Goal: Information Seeking & Learning: Learn about a topic

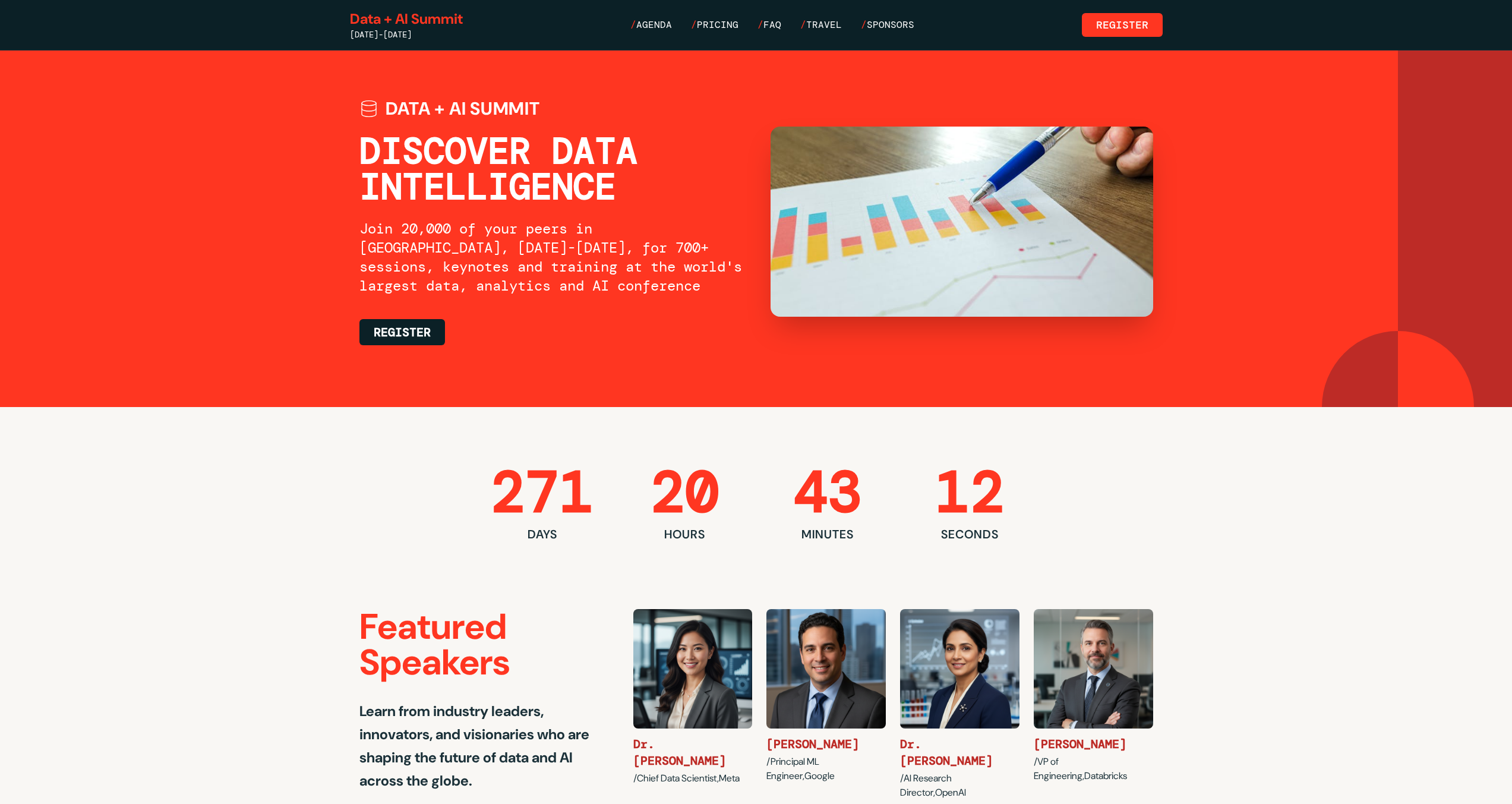
click at [672, 24] on link "/ Agenda" at bounding box center [651, 25] width 42 height 14
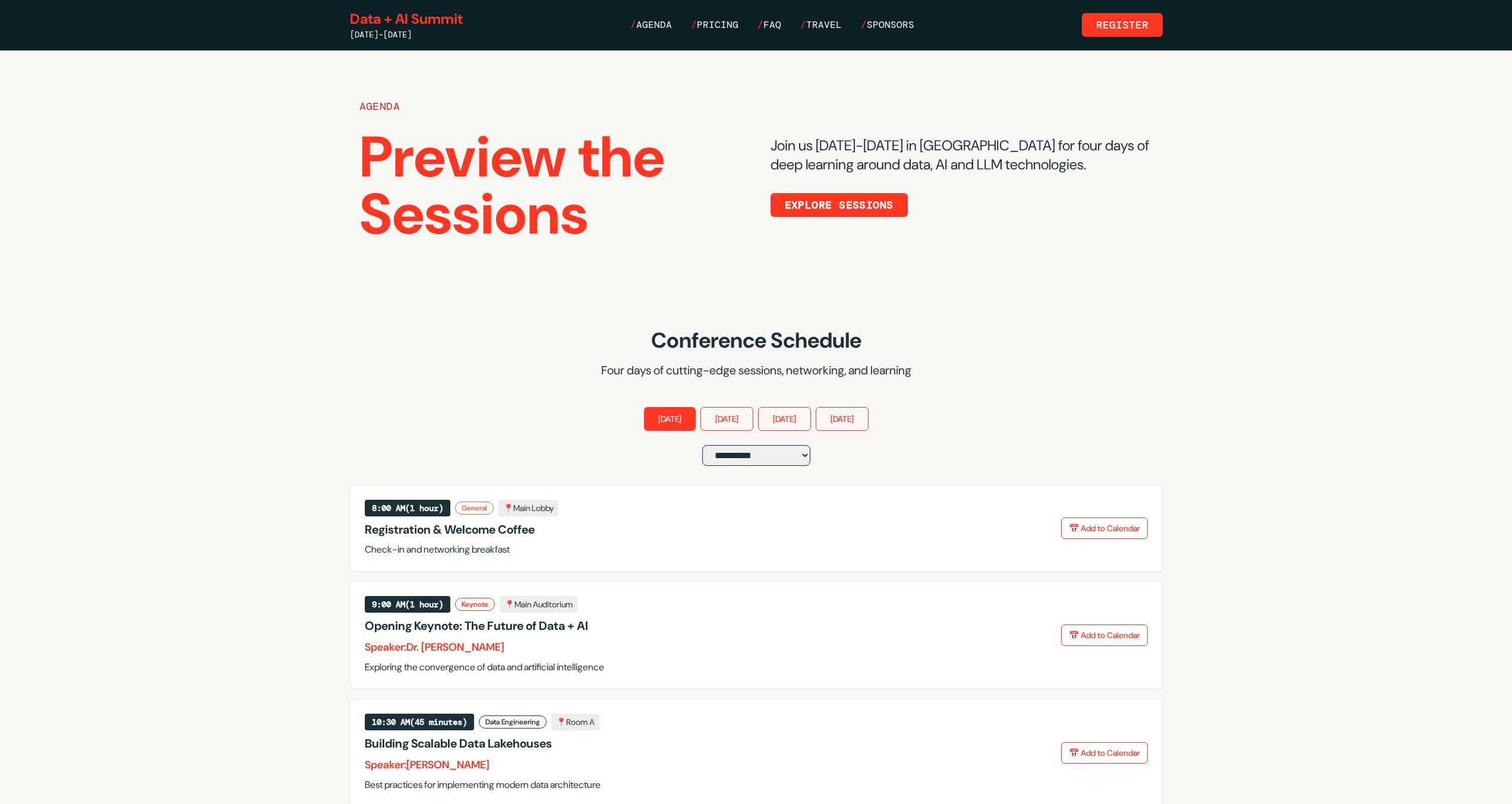
click at [610, 147] on h1 "Preview the Sessions" at bounding box center [551, 186] width 382 height 114
click at [386, 108] on div "AGENDA" at bounding box center [551, 107] width 382 height 17
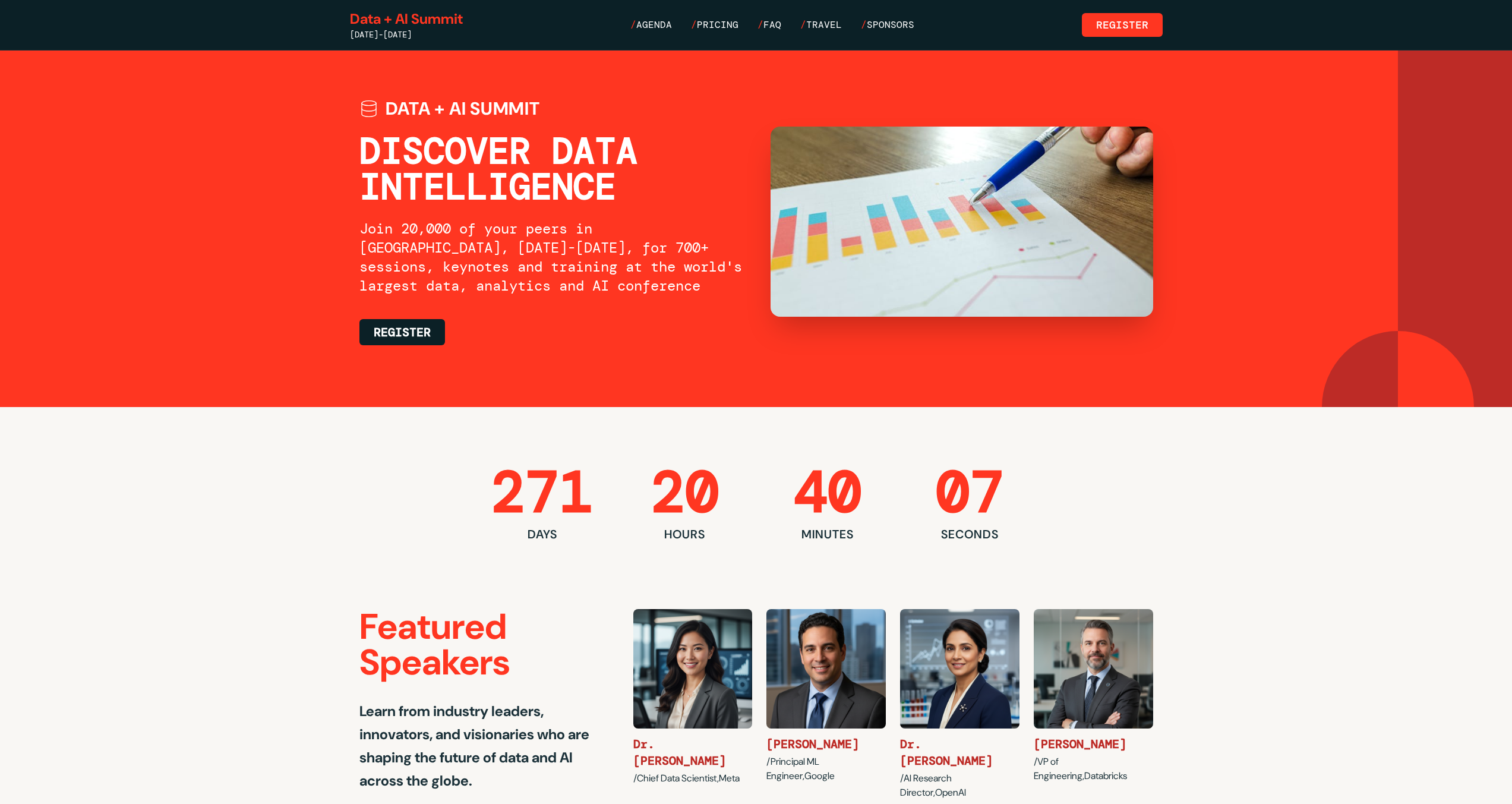
click at [650, 21] on link "/ Agenda" at bounding box center [651, 25] width 42 height 14
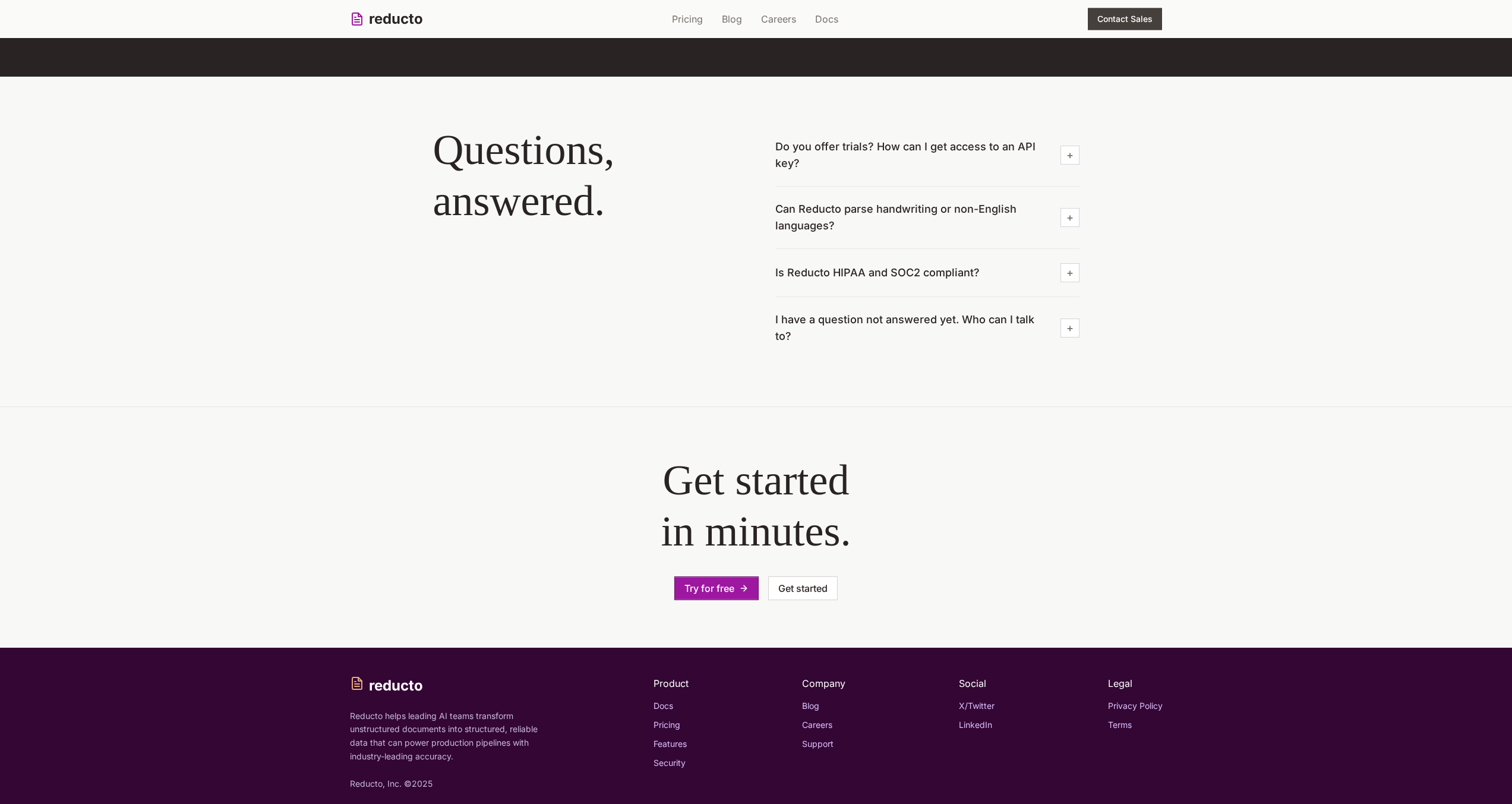
scroll to position [3788, 0]
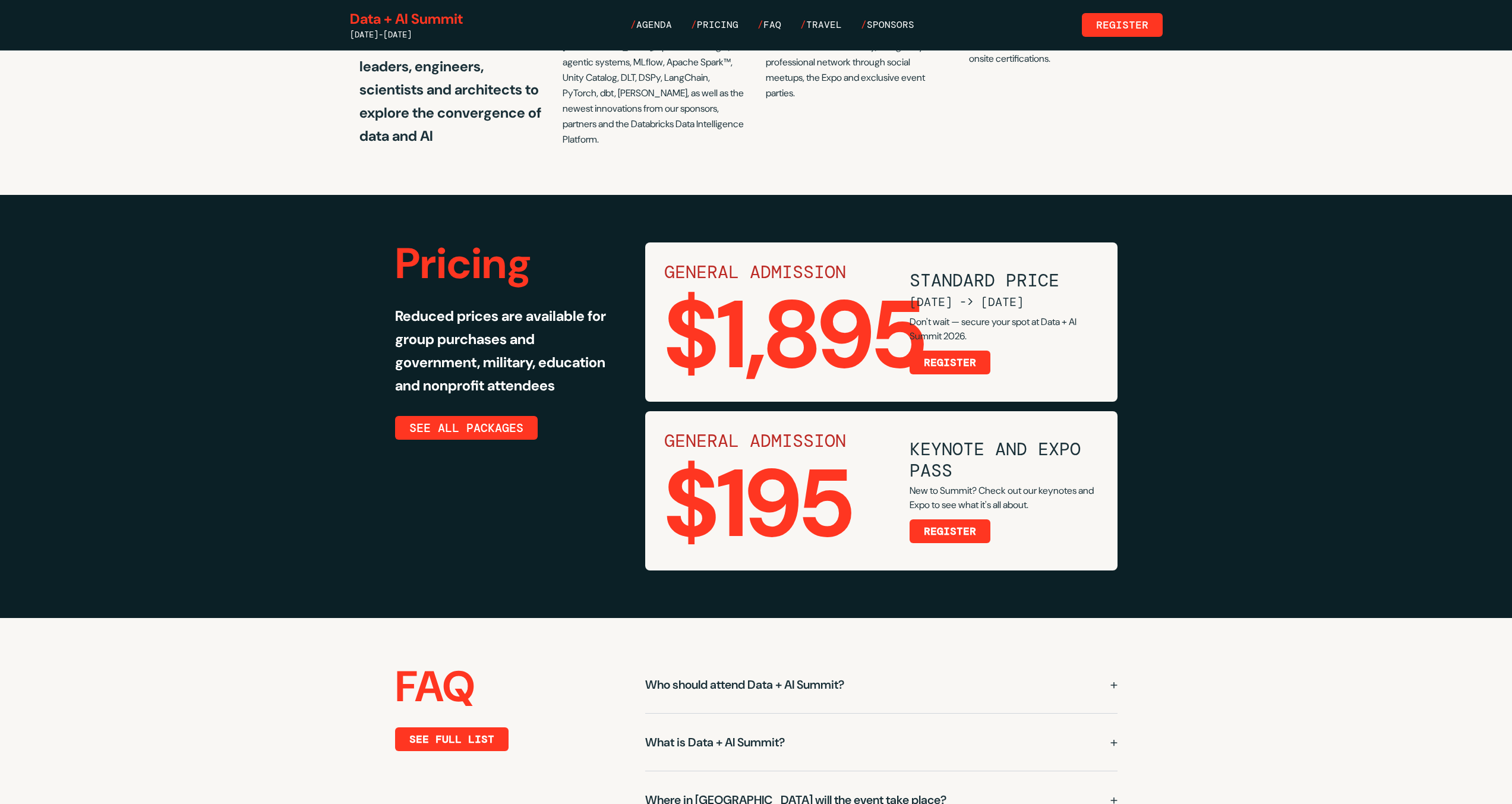
scroll to position [2265, 0]
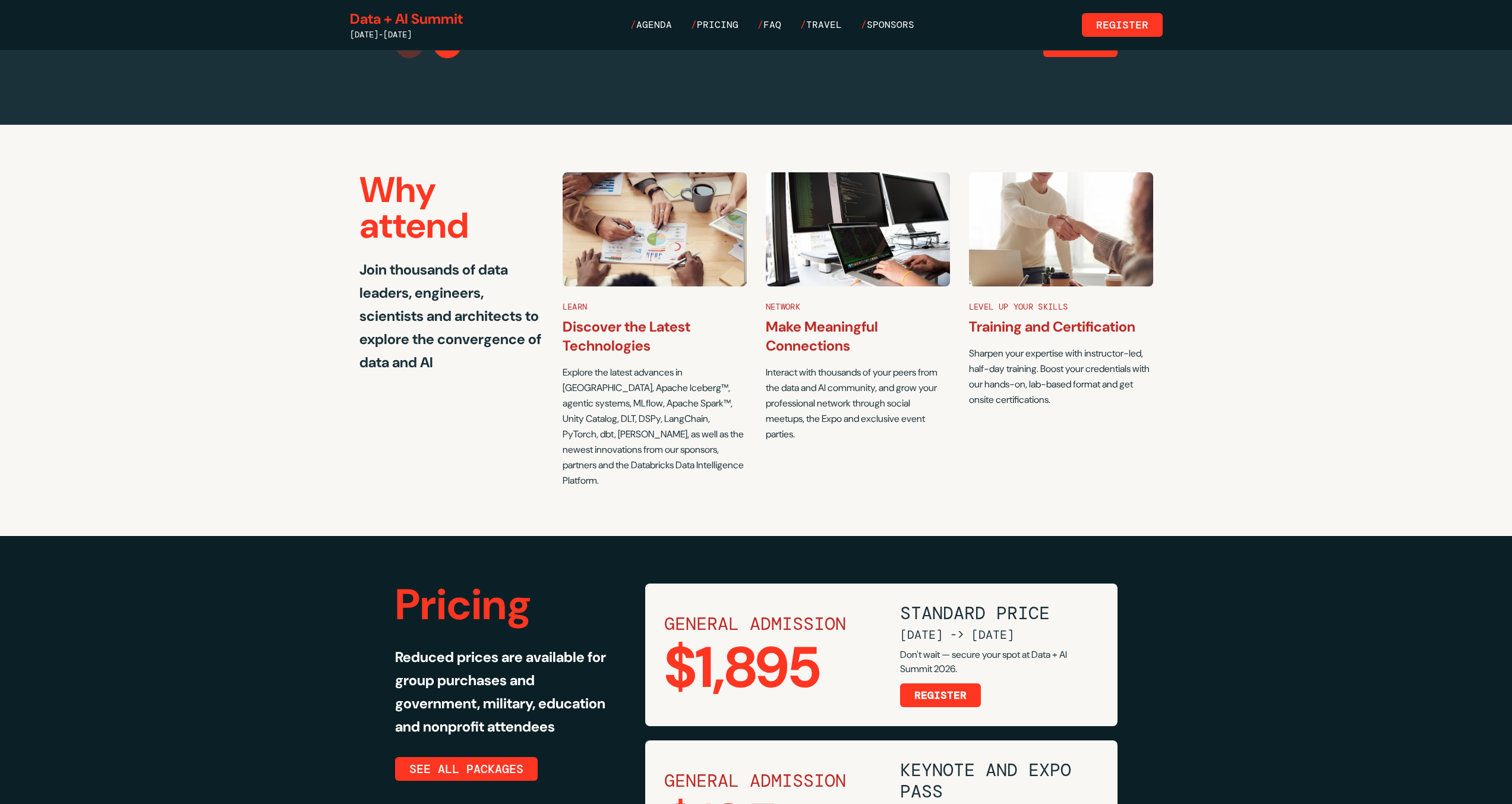
scroll to position [1834, 0]
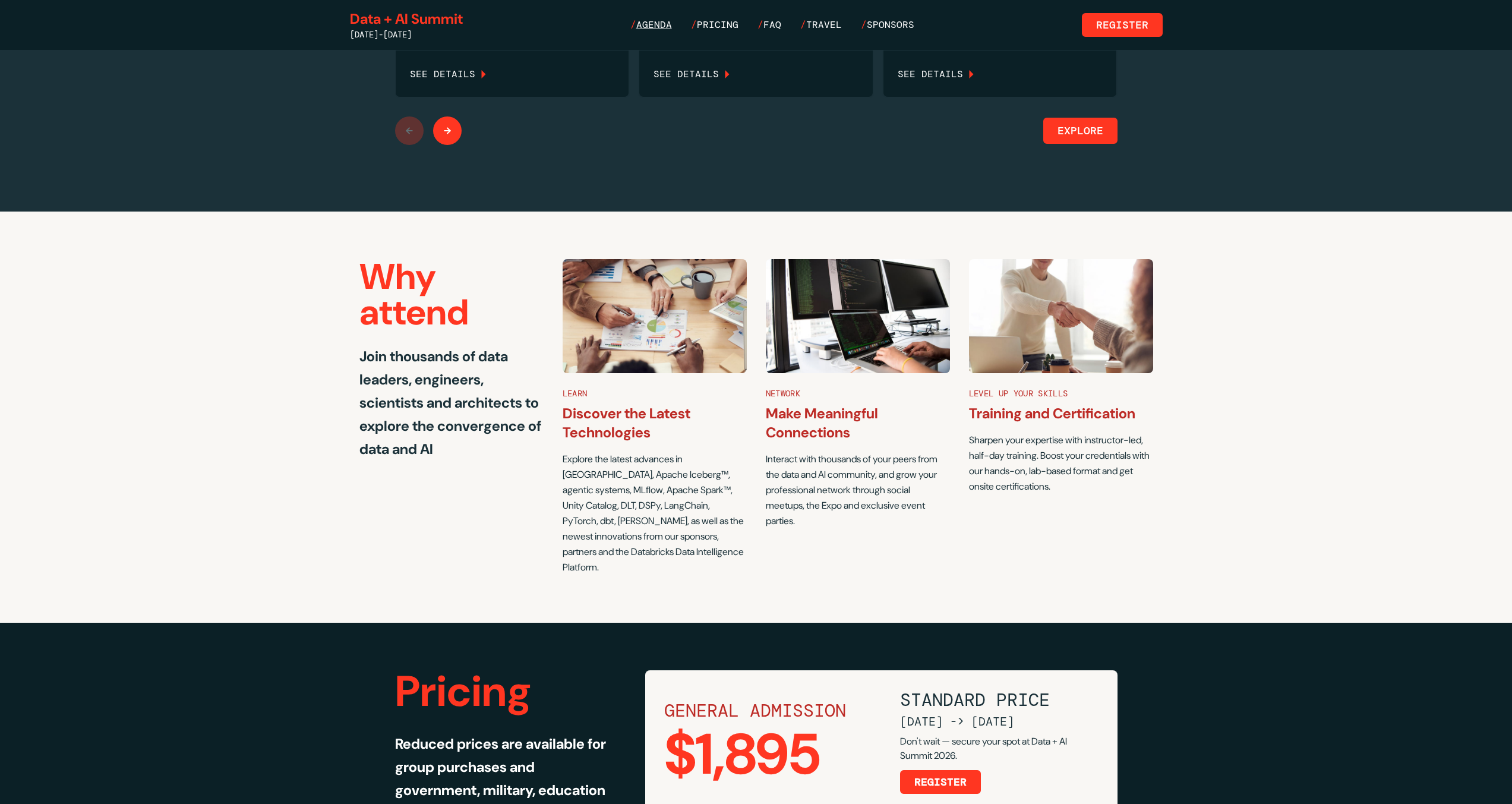
click at [649, 25] on span "Agenda" at bounding box center [654, 24] width 36 height 12
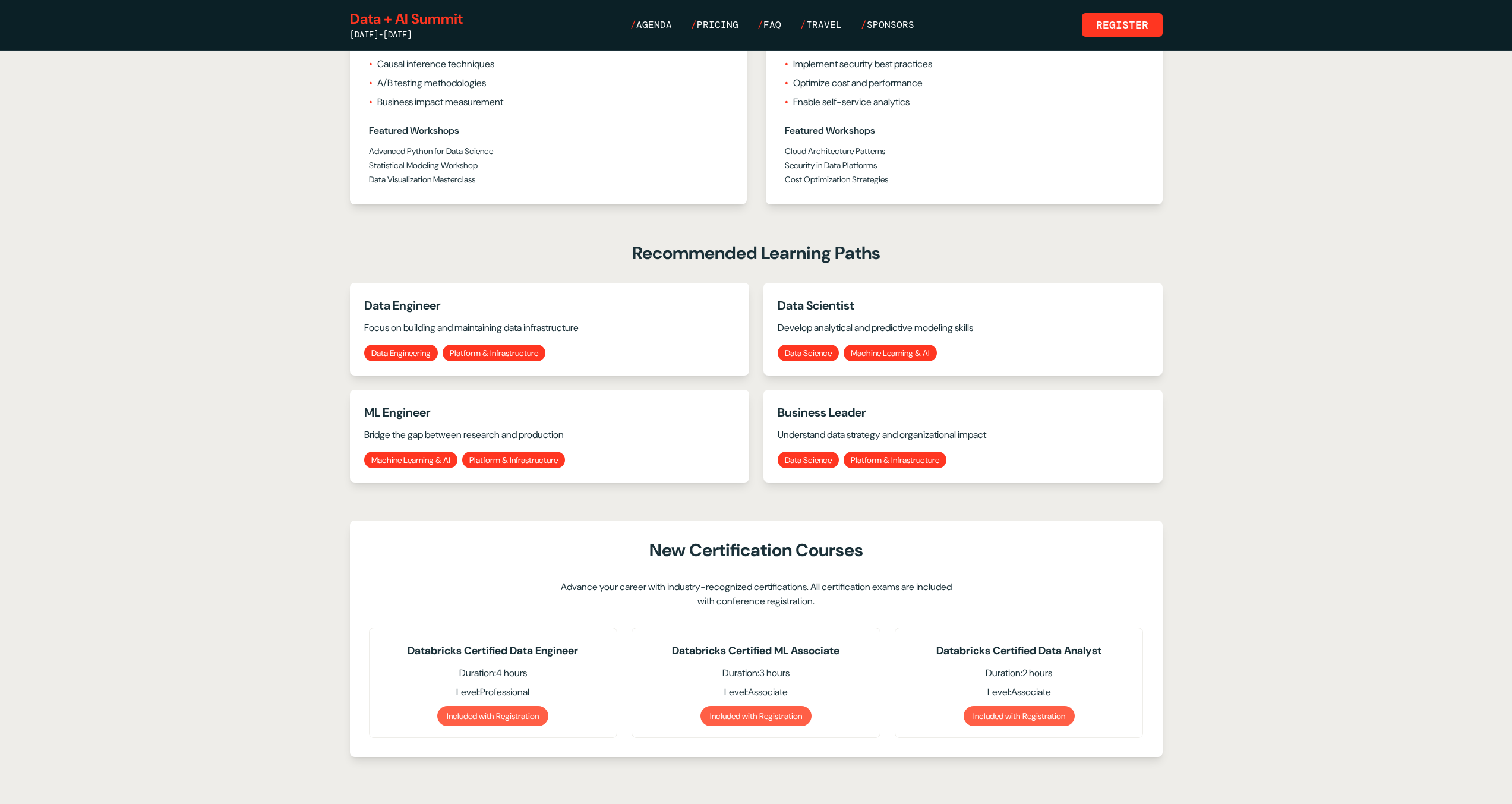
scroll to position [1601, 0]
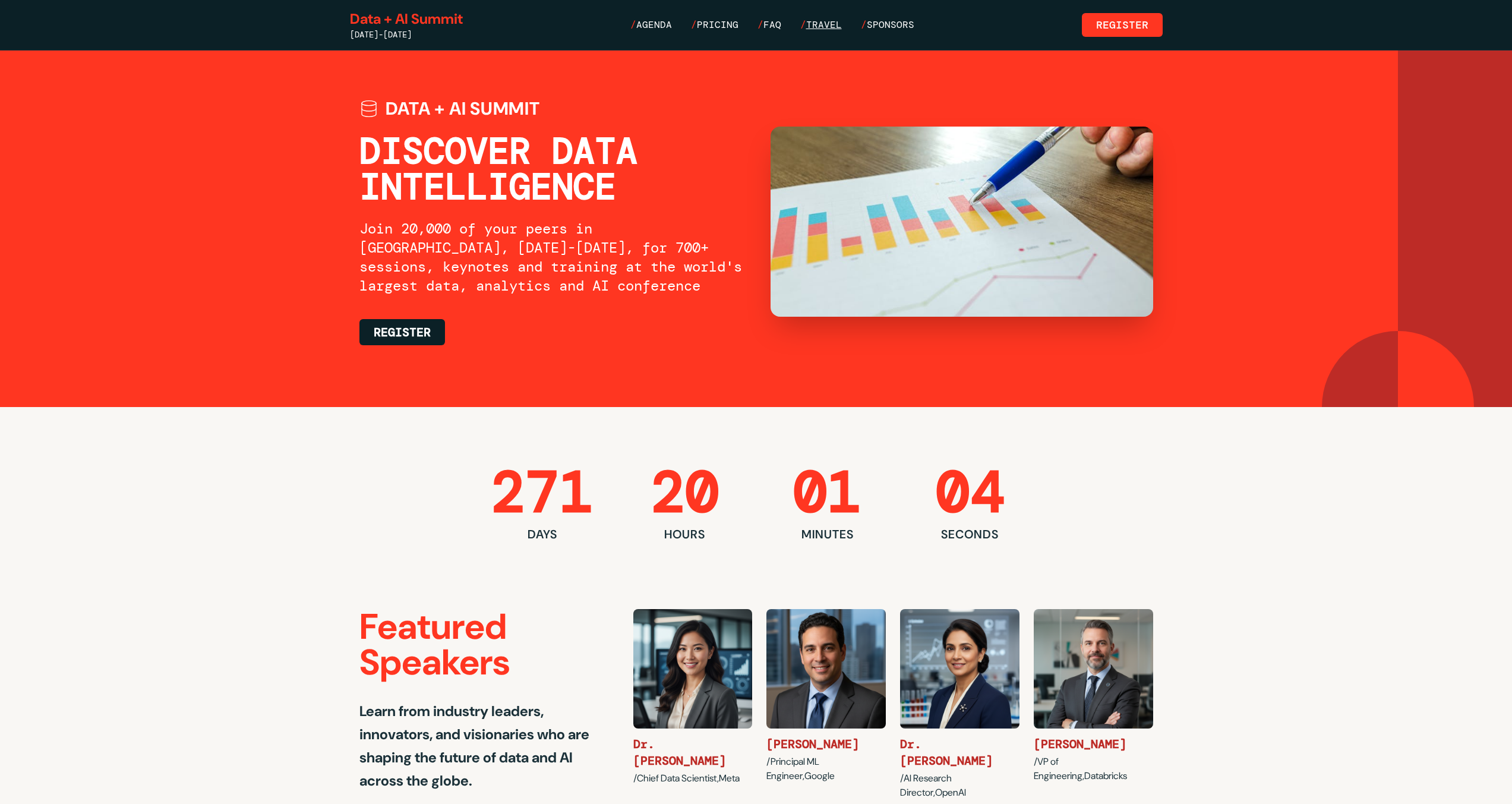
click at [812, 25] on span "Travel" at bounding box center [824, 24] width 36 height 12
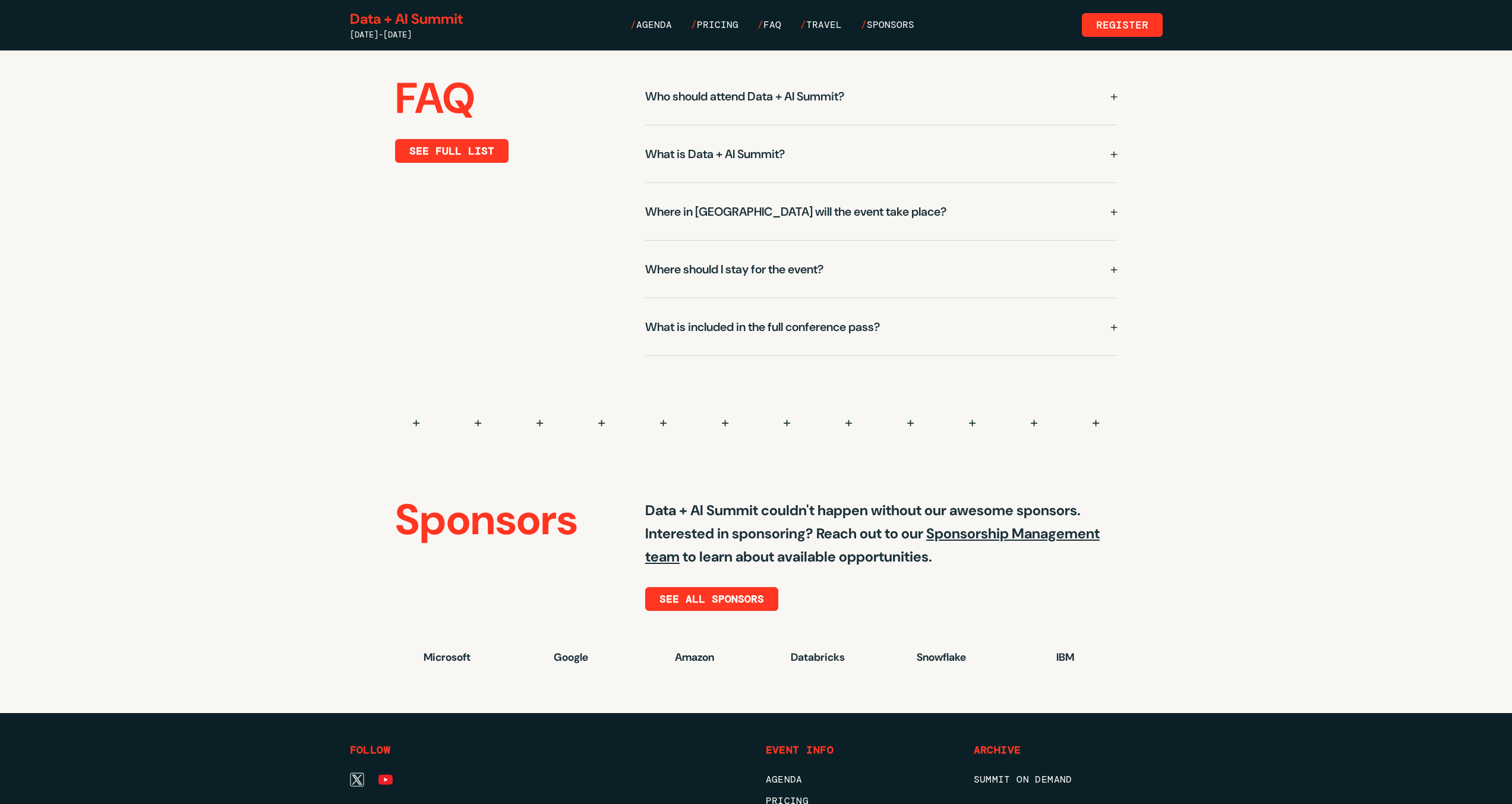
scroll to position [2982, 0]
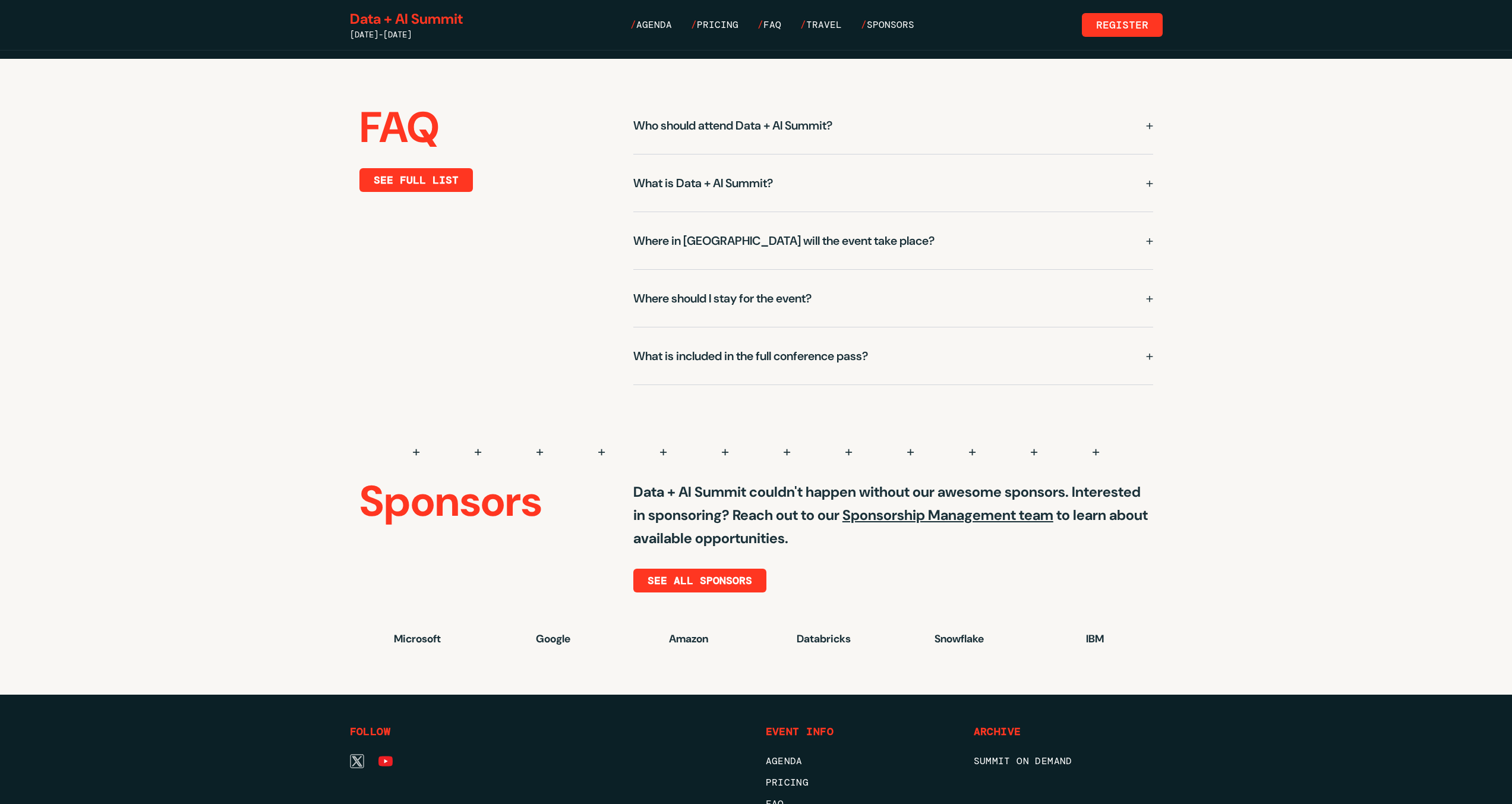
scroll to position [2935, 0]
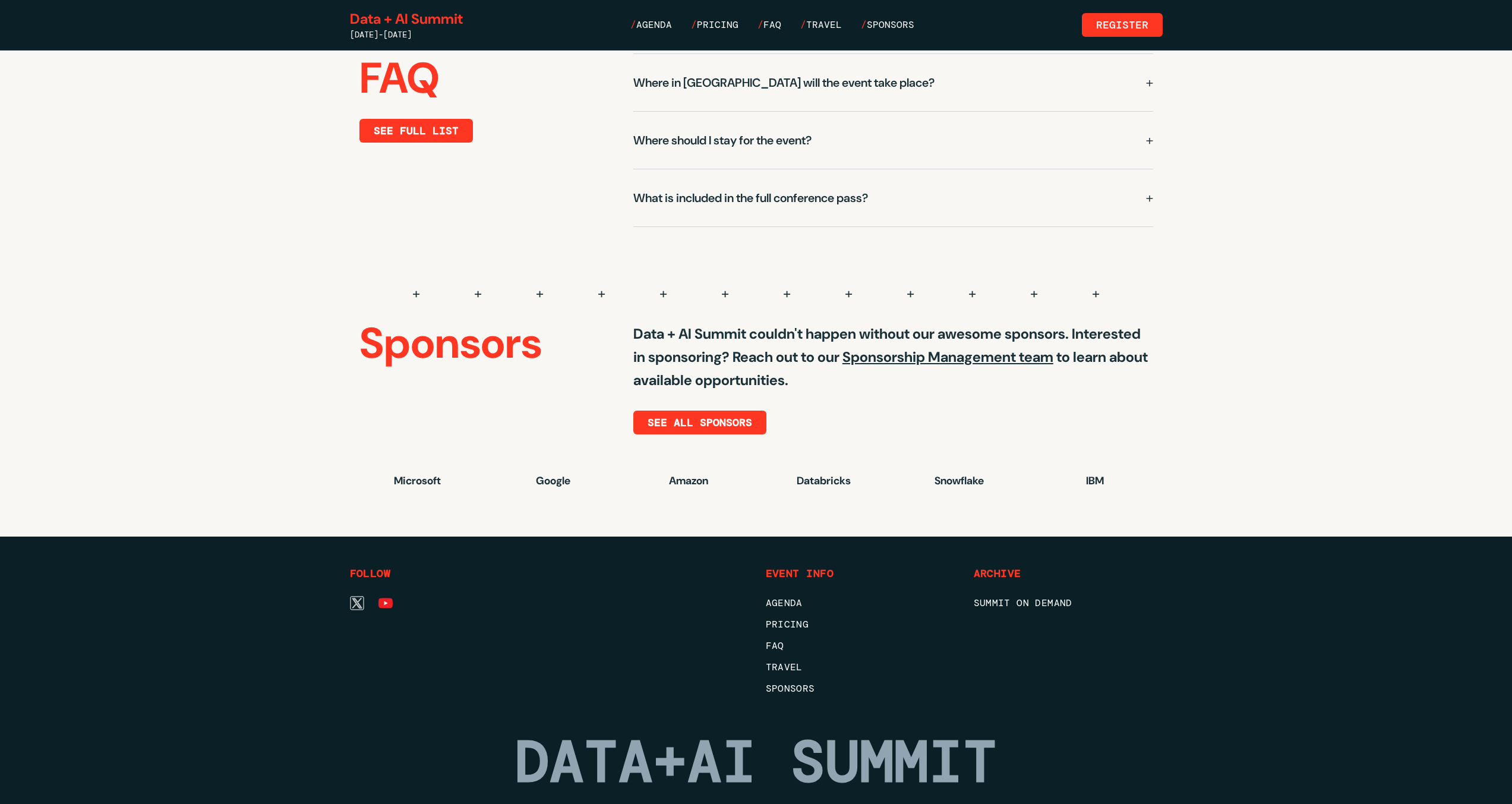
scroll to position [2935, 0]
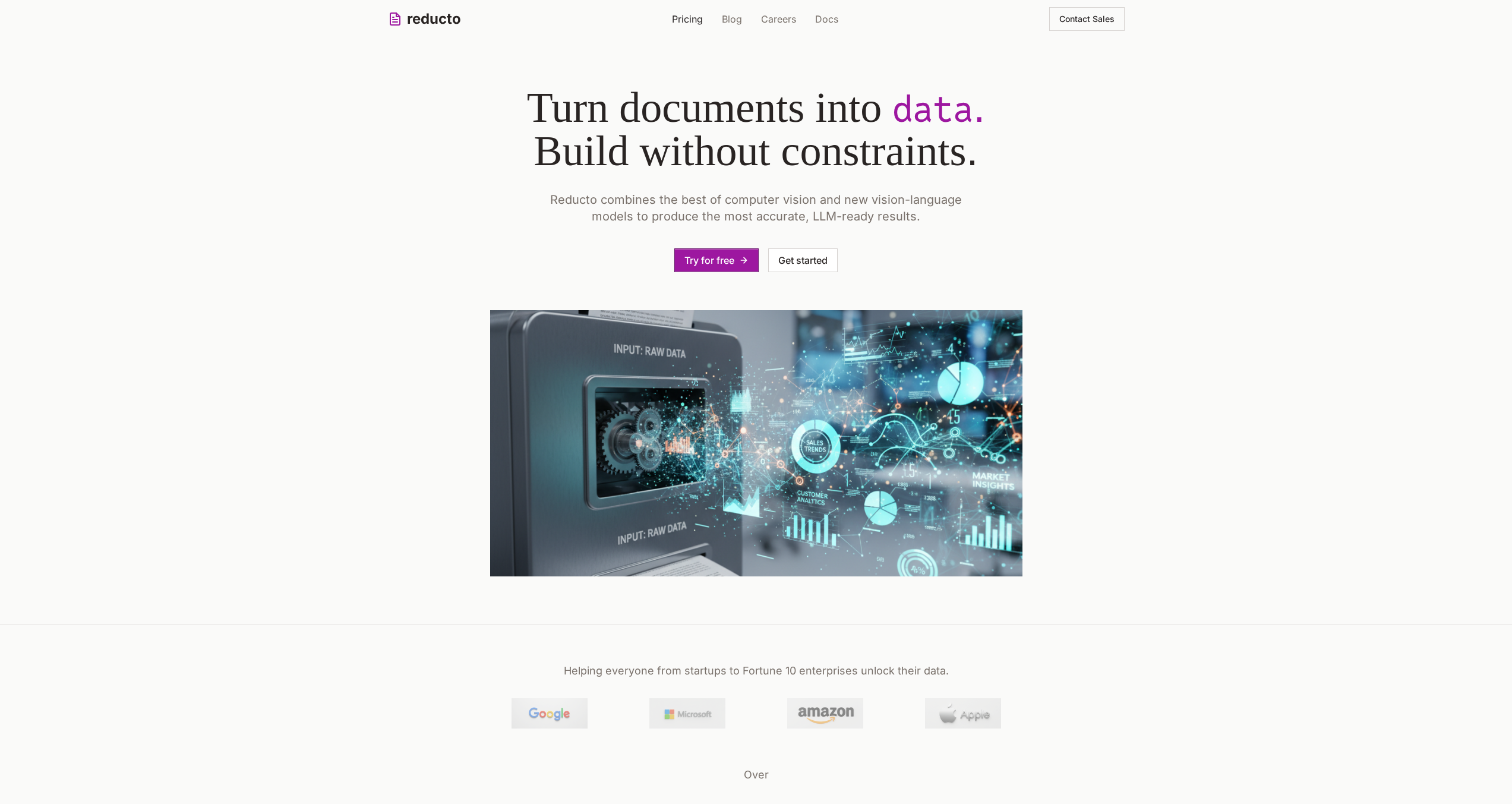
click at [684, 16] on link "Pricing" at bounding box center [688, 19] width 31 height 14
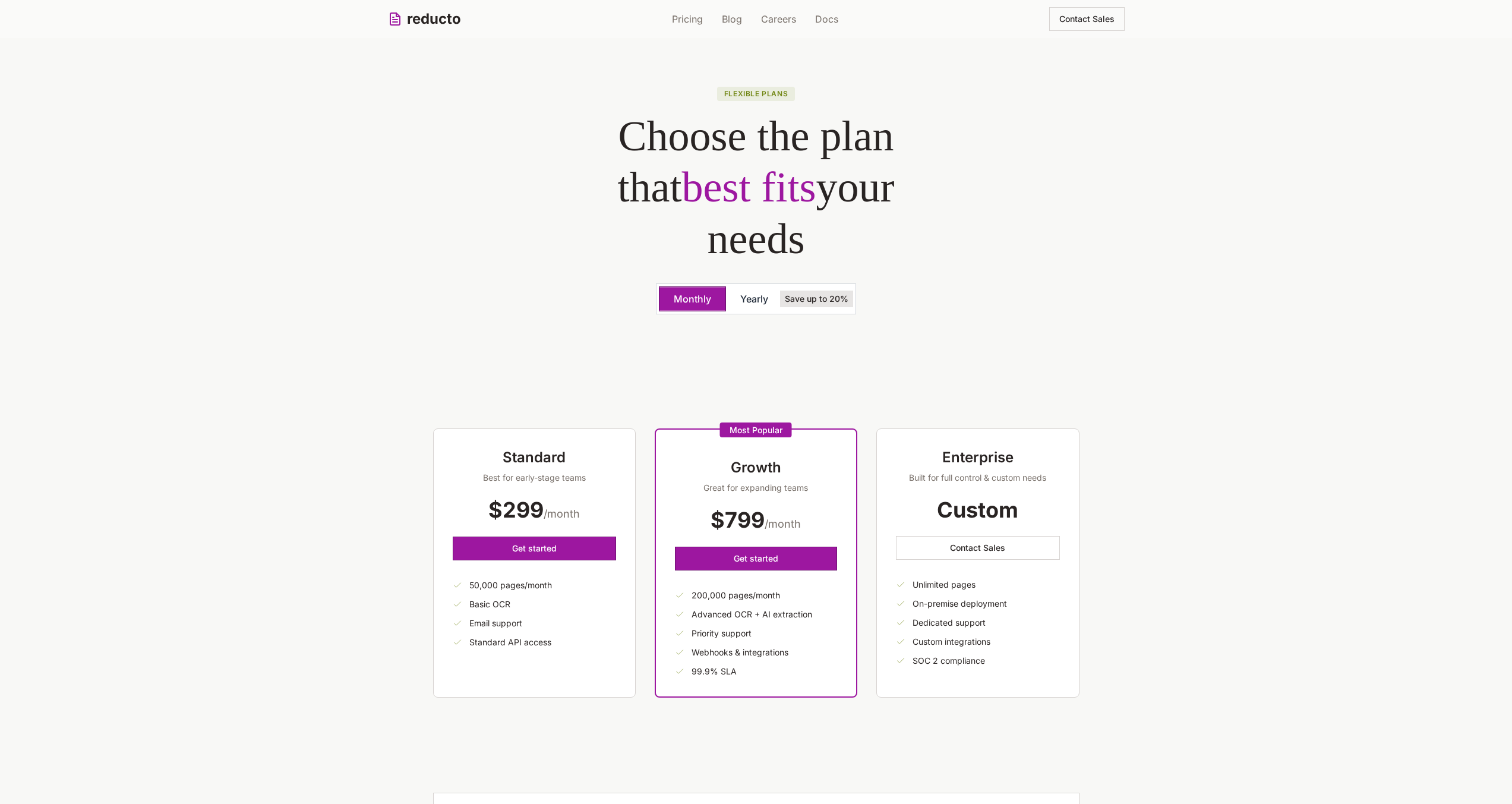
click at [757, 296] on button "Yearly" at bounding box center [754, 299] width 56 height 24
